Goal: Transaction & Acquisition: Purchase product/service

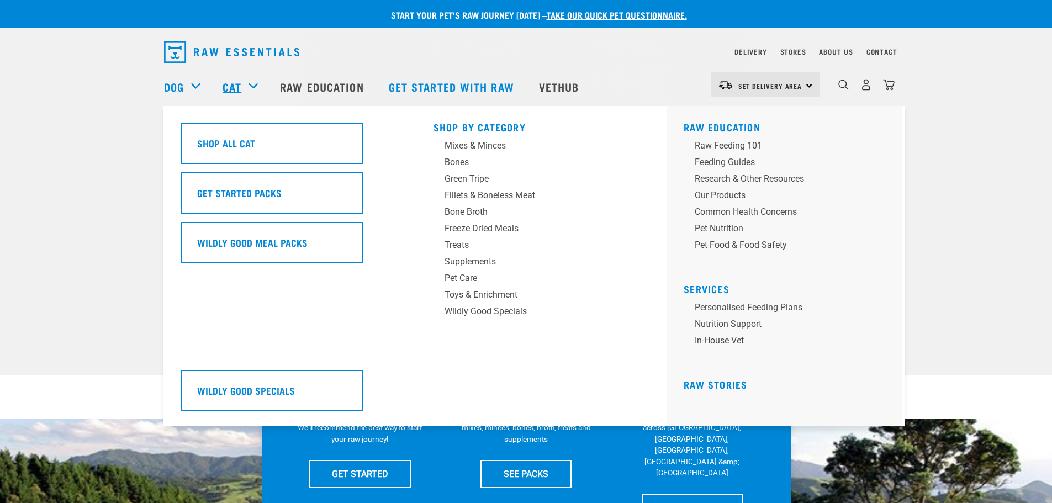
click at [239, 90] on link "Cat" at bounding box center [232, 86] width 19 height 17
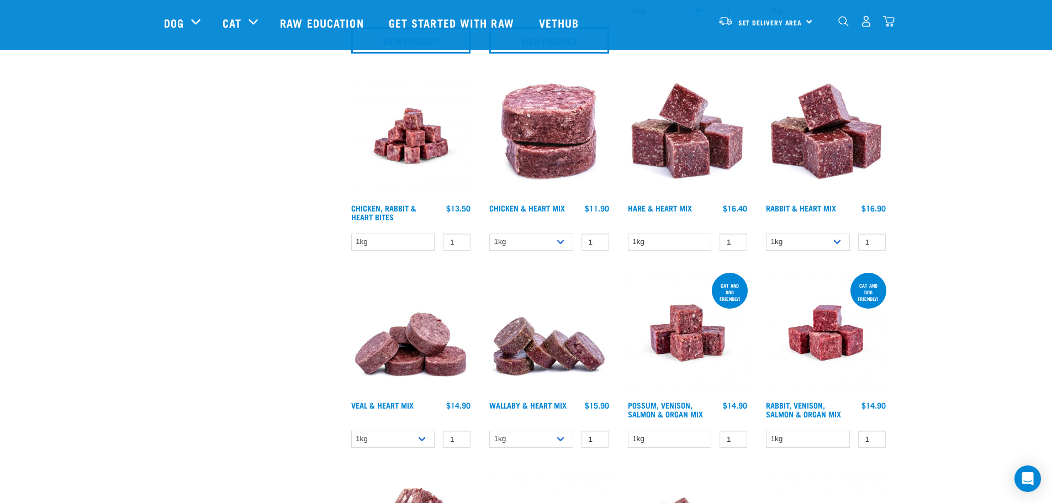
scroll to position [442, 0]
